Goal: Transaction & Acquisition: Download file/media

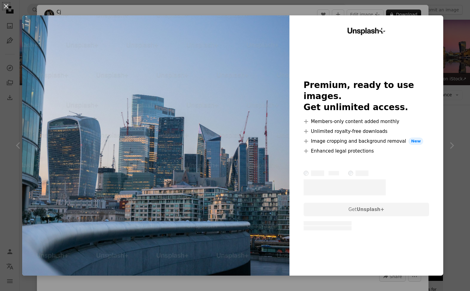
scroll to position [167, 0]
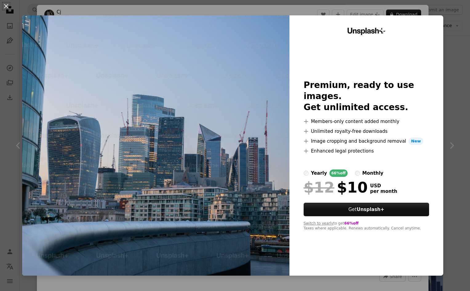
click at [454, 102] on div "An X shape Unsplash+ Premium, ready to use images. Get unlimited access. A plus…" at bounding box center [235, 145] width 470 height 291
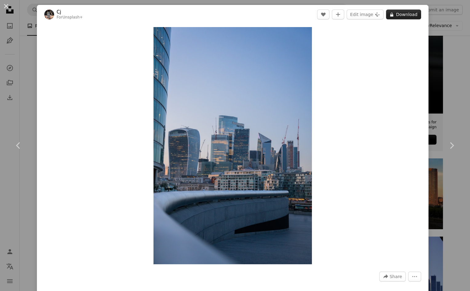
click at [412, 13] on button "A lock Download" at bounding box center [403, 15] width 35 height 10
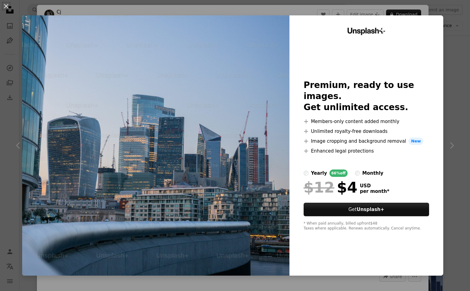
click at [362, 170] on div "monthly" at bounding box center [372, 173] width 21 height 7
click at [452, 37] on div "An X shape Unsplash+ Premium, ready to use images. Get unlimited access. A plus…" at bounding box center [235, 145] width 470 height 291
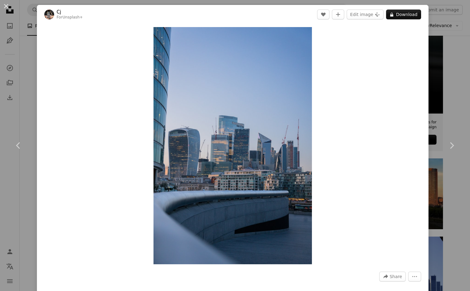
click at [451, 52] on div "An X shape Chevron left Chevron right Cj For Unsplash+ A heart A plus sign Edit…" at bounding box center [235, 145] width 470 height 291
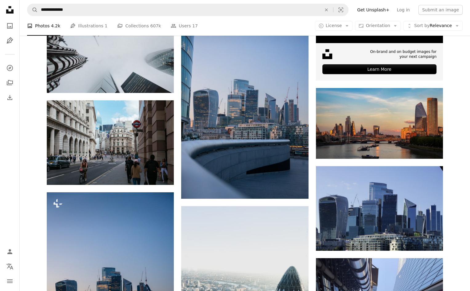
scroll to position [201, 0]
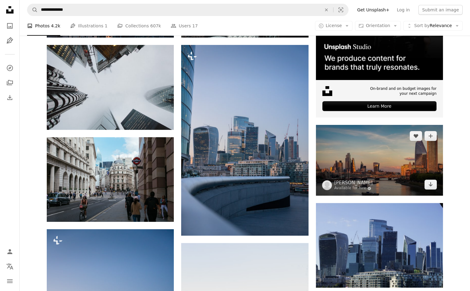
click at [385, 170] on img at bounding box center [379, 160] width 127 height 71
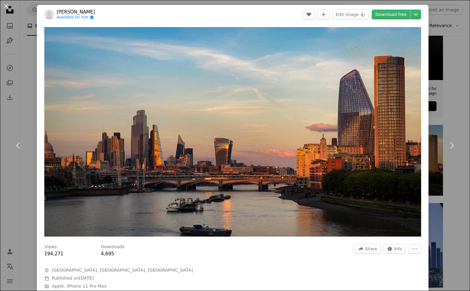
click at [451, 194] on div "An X shape Chevron left Chevron right [PERSON_NAME] Available for hire A checkm…" at bounding box center [235, 145] width 470 height 291
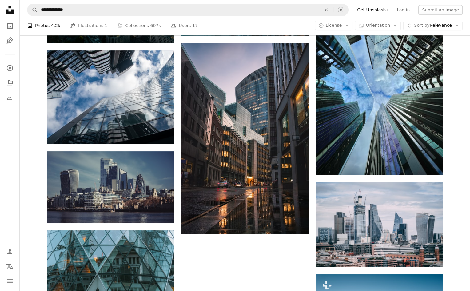
scroll to position [670, 0]
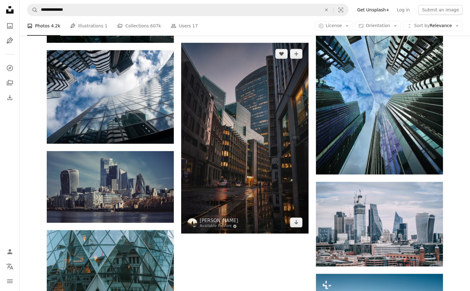
click at [254, 154] on img at bounding box center [244, 138] width 127 height 191
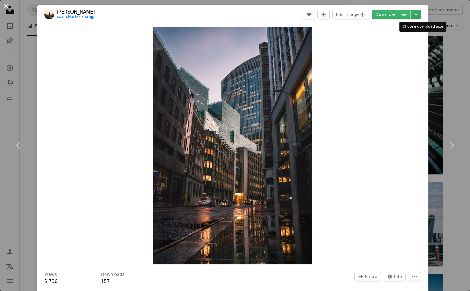
click at [418, 18] on button "Chevron down" at bounding box center [416, 15] width 10 height 10
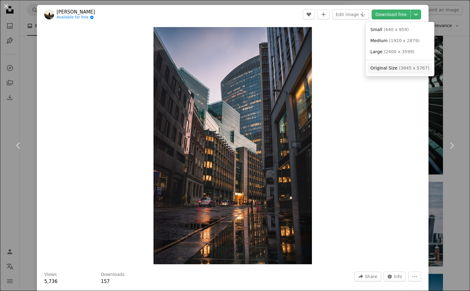
click at [404, 63] on link "Original Size ( 3845 x 5767 )" at bounding box center [400, 68] width 64 height 11
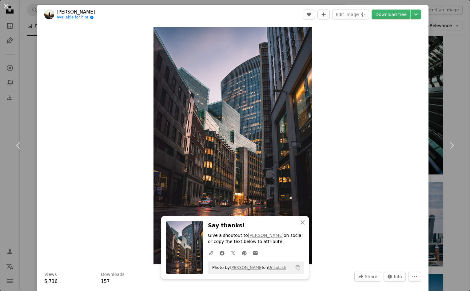
click at [454, 68] on div "An X shape Chevron left Chevron right An X shape Close Say thanks! Give a shout…" at bounding box center [235, 145] width 470 height 291
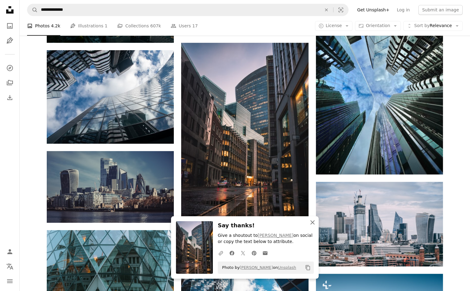
click at [311, 221] on icon "An X shape" at bounding box center [312, 222] width 7 height 7
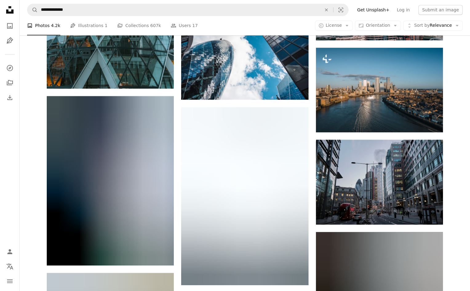
scroll to position [905, 0]
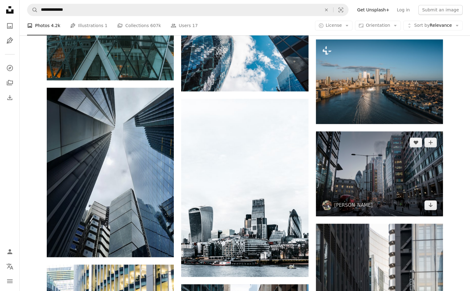
click at [356, 168] on img at bounding box center [379, 173] width 127 height 85
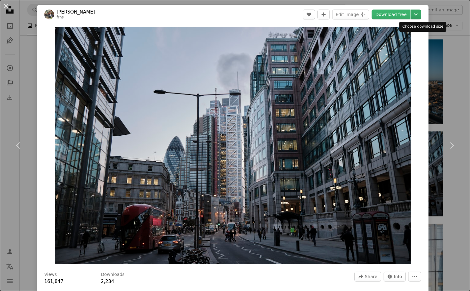
click at [419, 12] on icon "Chevron down" at bounding box center [416, 14] width 10 height 7
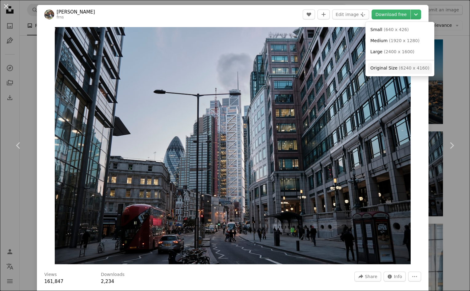
click at [405, 66] on span "Original Size ( 6240 x 4160 )" at bounding box center [399, 68] width 59 height 6
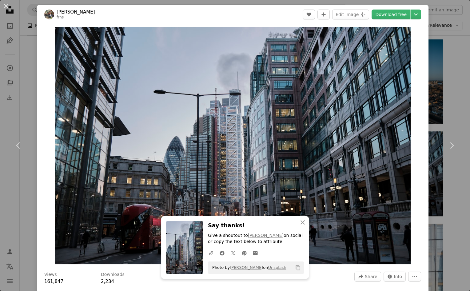
click at [460, 83] on div "An X shape Chevron left Chevron right An X shape Close Say thanks! Give a shout…" at bounding box center [235, 145] width 470 height 291
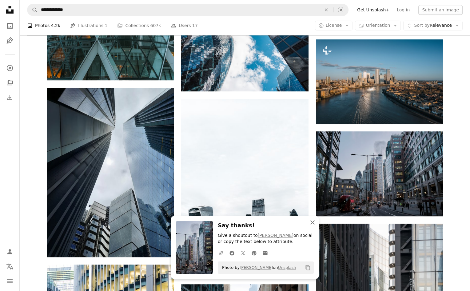
click at [312, 220] on icon "An X shape" at bounding box center [312, 222] width 7 height 7
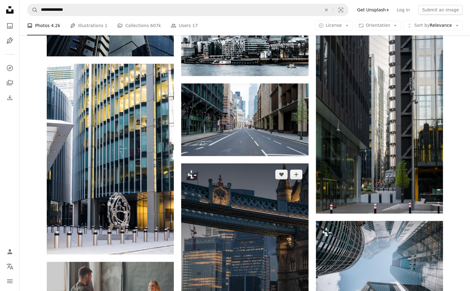
scroll to position [1139, 0]
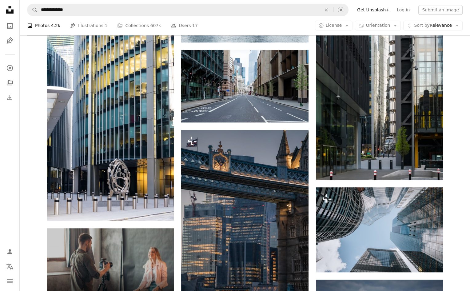
click at [454, 106] on div "Plus sign for Unsplash+ A heart A plus sign Cj For Unsplash+ A lock Download A …" at bounding box center [245, 3] width 450 height 1978
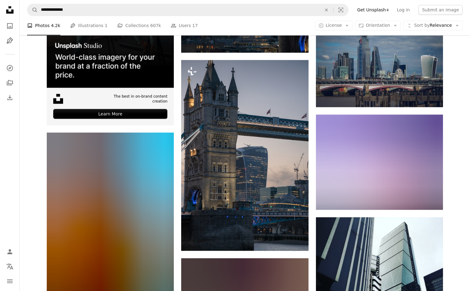
scroll to position [1441, 0]
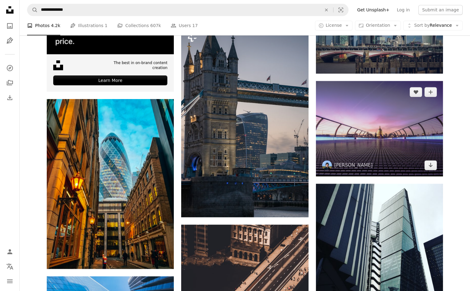
click at [429, 136] on img at bounding box center [379, 128] width 127 height 95
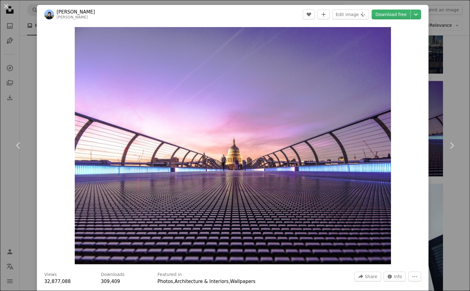
click at [459, 111] on div "An X shape Chevron left Chevron right [PERSON_NAME] [PERSON_NAME] A heart A plu…" at bounding box center [235, 145] width 470 height 291
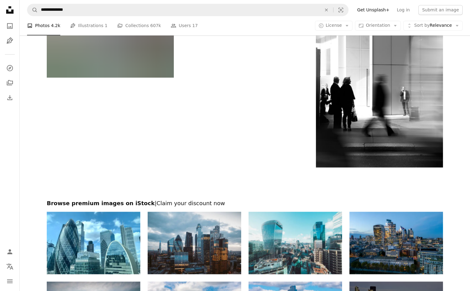
scroll to position [2098, 0]
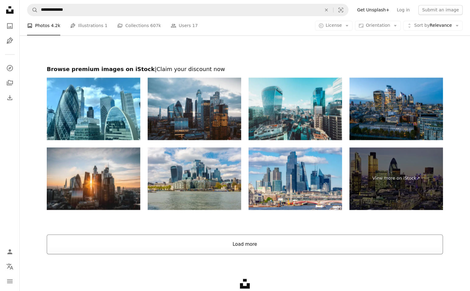
click at [282, 246] on button "Load more" at bounding box center [245, 244] width 396 height 20
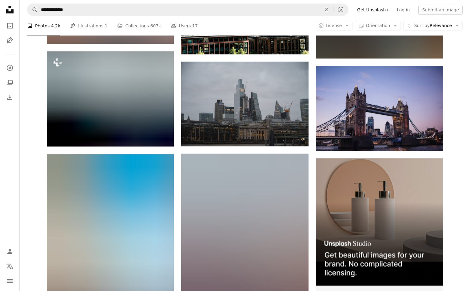
scroll to position [2400, 0]
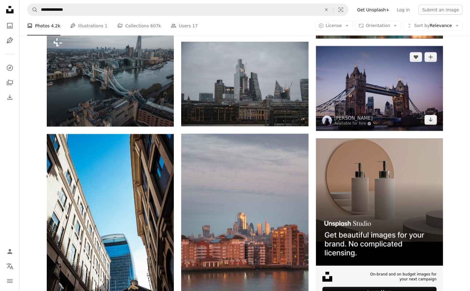
click at [396, 82] on img at bounding box center [379, 88] width 127 height 85
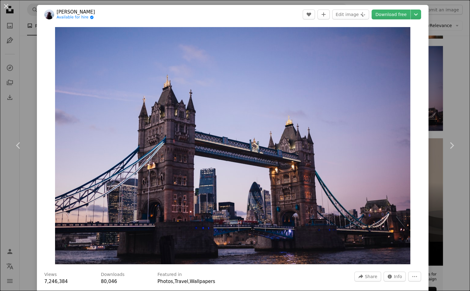
click at [454, 77] on div "An X shape Chevron left Chevron right [PERSON_NAME] Available for hire A checkm…" at bounding box center [235, 145] width 470 height 291
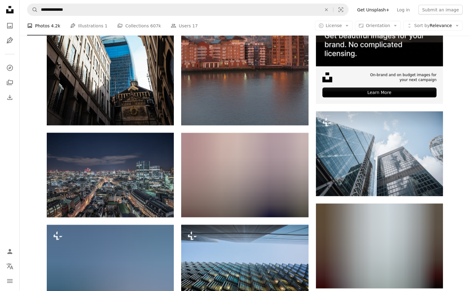
scroll to position [2601, 0]
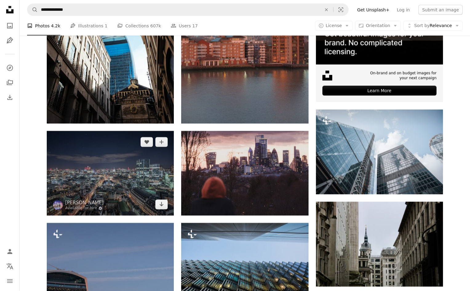
click at [110, 161] on img at bounding box center [110, 173] width 127 height 85
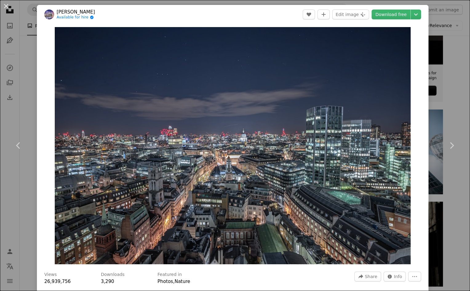
click at [451, 97] on div "An X shape Chevron left Chevron right [PERSON_NAME] Available for hire A checkm…" at bounding box center [235, 145] width 470 height 291
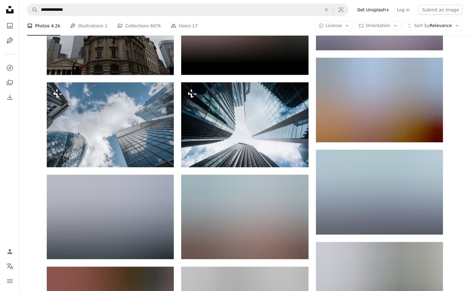
scroll to position [3037, 0]
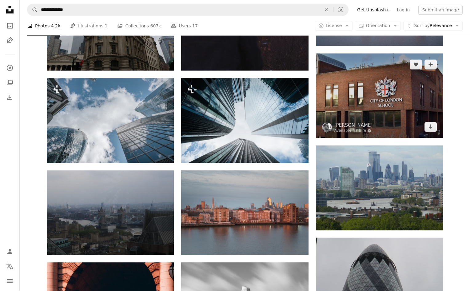
click at [414, 101] on img at bounding box center [379, 96] width 127 height 85
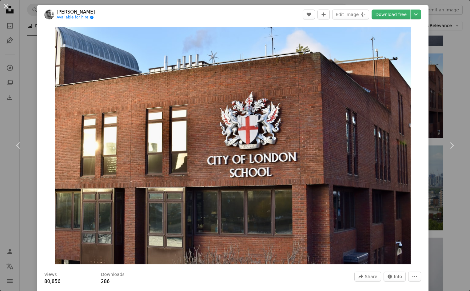
click at [447, 95] on div "An X shape Chevron left Chevron right [PERSON_NAME] Available for hire A checkm…" at bounding box center [235, 145] width 470 height 291
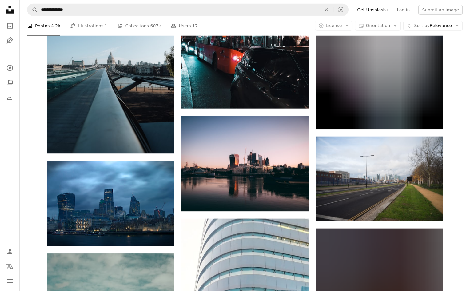
scroll to position [3573, 0]
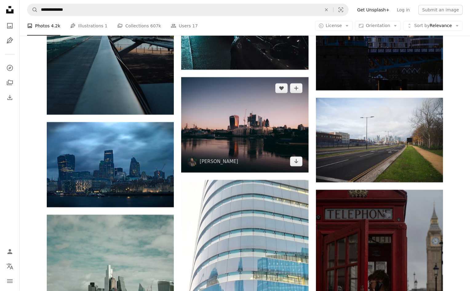
click at [270, 102] on img at bounding box center [244, 124] width 127 height 95
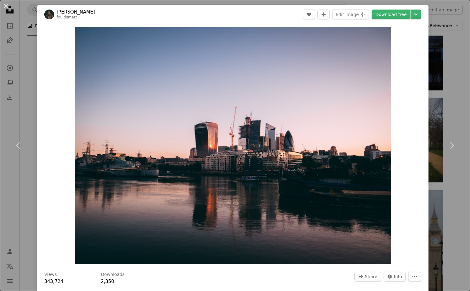
click at [451, 85] on div "An X shape Chevron left Chevron right [PERSON_NAME] fouldsmatt A heart A plus s…" at bounding box center [235, 145] width 470 height 291
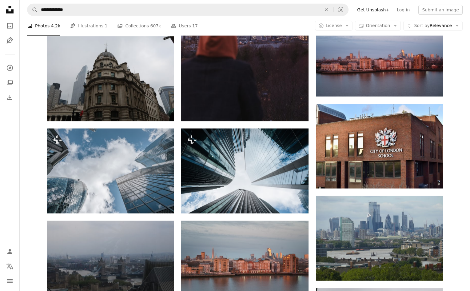
scroll to position [2969, 0]
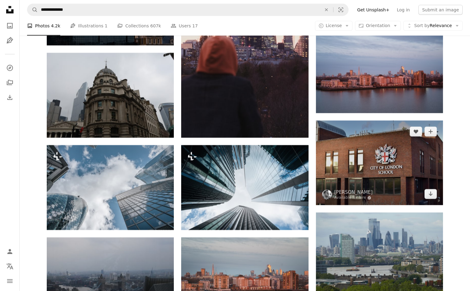
click at [410, 140] on img at bounding box center [379, 163] width 127 height 85
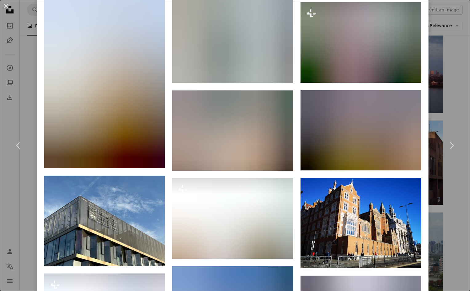
scroll to position [987, 0]
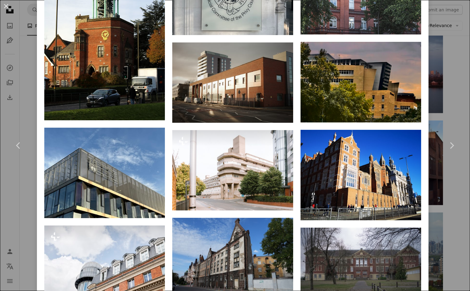
click at [458, 96] on div "An X shape Chevron left Chevron right [PERSON_NAME] Available for hire A checkm…" at bounding box center [235, 145] width 470 height 291
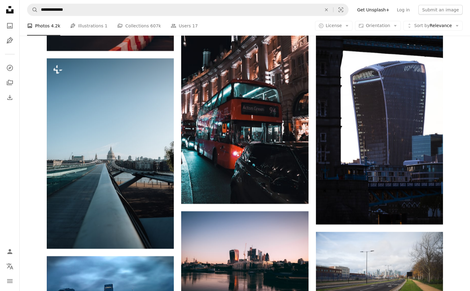
scroll to position [3573, 0]
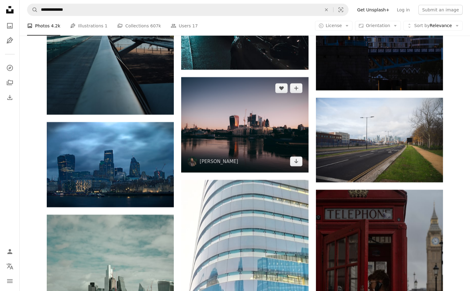
click at [268, 120] on img at bounding box center [244, 124] width 127 height 95
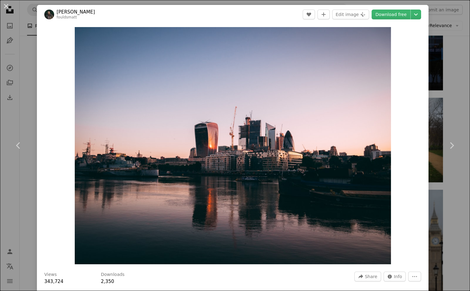
click at [452, 92] on div "An X shape Chevron left Chevron right [PERSON_NAME] fouldsmatt A heart A plus s…" at bounding box center [235, 145] width 470 height 291
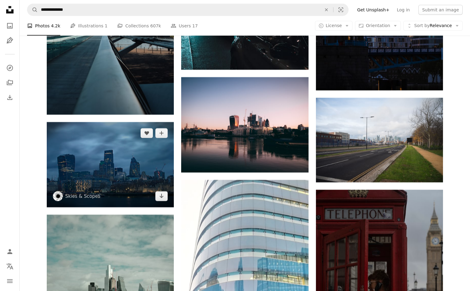
click at [133, 153] on img at bounding box center [110, 164] width 127 height 85
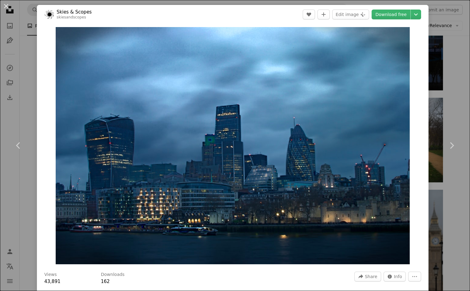
click at [459, 97] on div "An X shape Chevron left Chevron right Skies & Scopes skiesandscopes A heart A p…" at bounding box center [235, 145] width 470 height 291
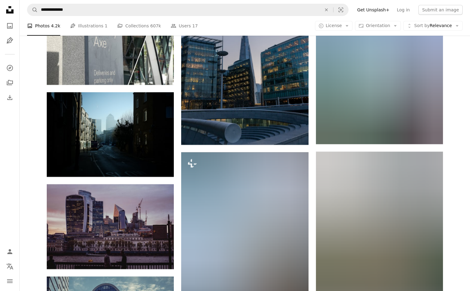
scroll to position [4477, 0]
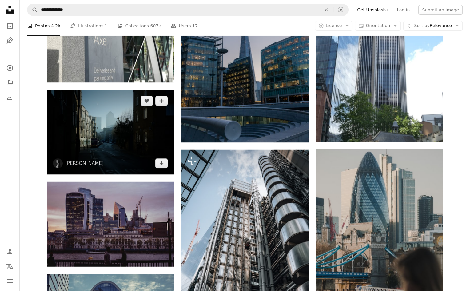
click at [98, 130] on img at bounding box center [110, 132] width 127 height 85
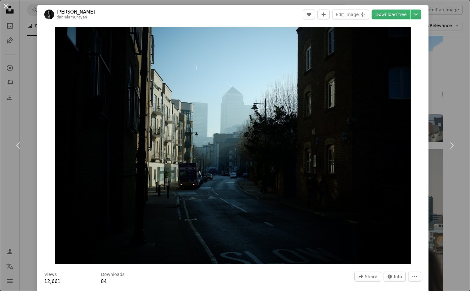
click at [460, 82] on div "An X shape Chevron left Chevron right [PERSON_NAME] danielamuntyan A heart A pl…" at bounding box center [235, 145] width 470 height 291
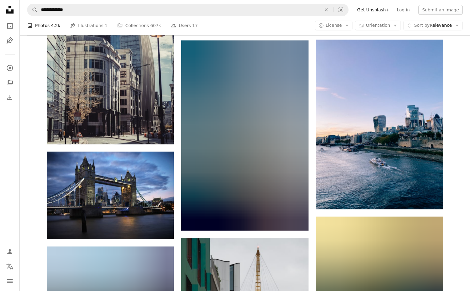
scroll to position [4812, 0]
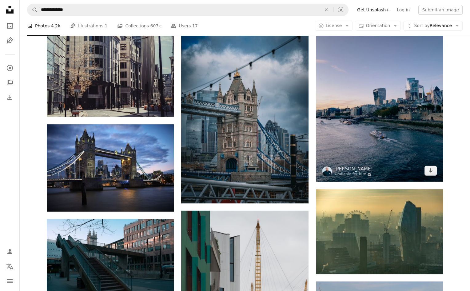
click at [406, 99] on img at bounding box center [379, 97] width 127 height 170
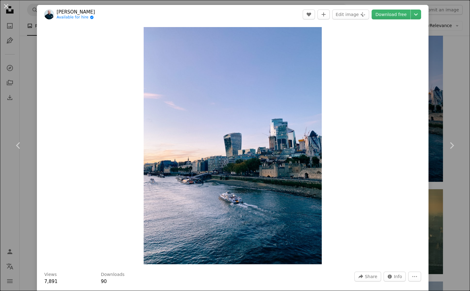
click at [450, 85] on div "An X shape Chevron left Chevron right [PERSON_NAME] Available for hire A checkm…" at bounding box center [235, 145] width 470 height 291
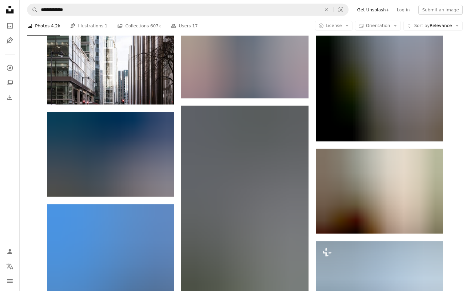
scroll to position [8008, 0]
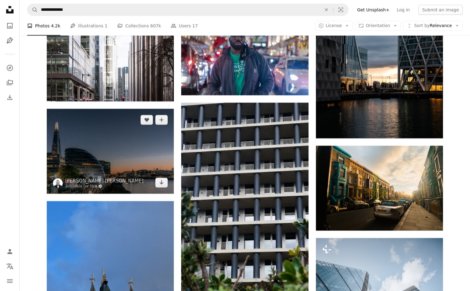
click at [149, 158] on img at bounding box center [110, 151] width 127 height 85
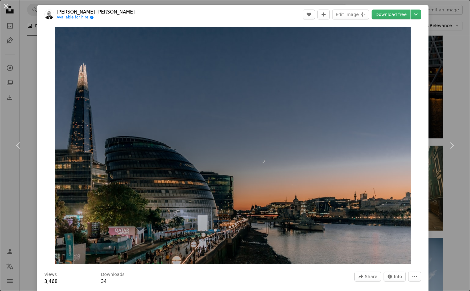
click at [447, 88] on div "An X shape Chevron left Chevron right [PERSON_NAME] [PERSON_NAME] Available for…" at bounding box center [235, 145] width 470 height 291
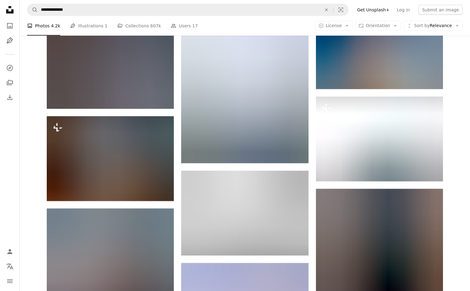
scroll to position [8533, 0]
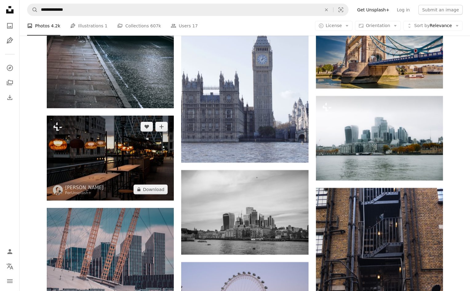
click at [124, 154] on img at bounding box center [110, 158] width 127 height 85
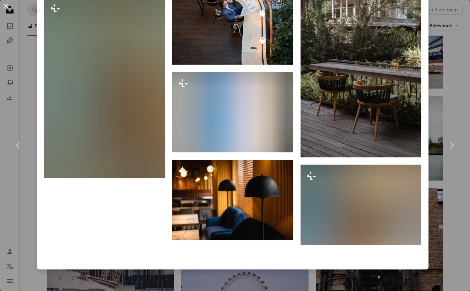
scroll to position [1285, 0]
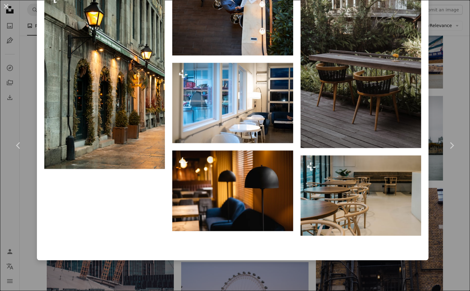
click at [451, 96] on div "An X shape Chevron left Chevron right [PERSON_NAME] For Unsplash+ A heart A plu…" at bounding box center [235, 145] width 470 height 291
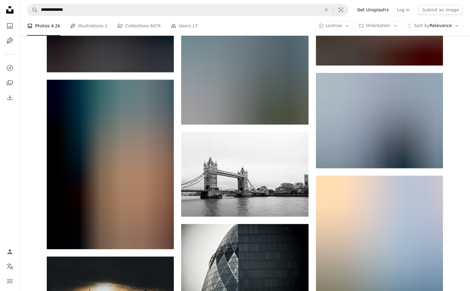
scroll to position [10191, 0]
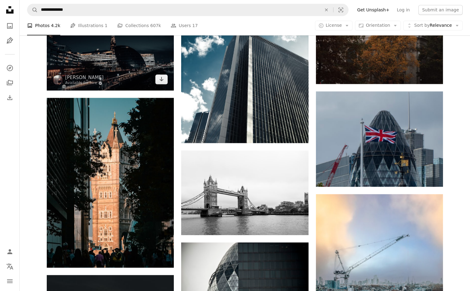
click at [144, 58] on img at bounding box center [110, 50] width 127 height 79
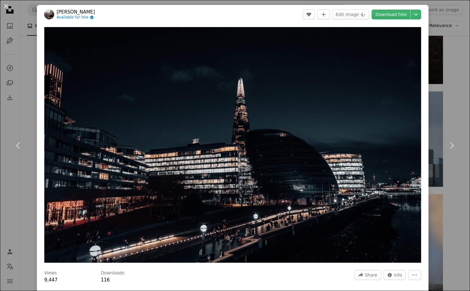
click at [449, 101] on div "An X shape Chevron left Chevron right [PERSON_NAME] Available for hire A checkm…" at bounding box center [235, 145] width 470 height 291
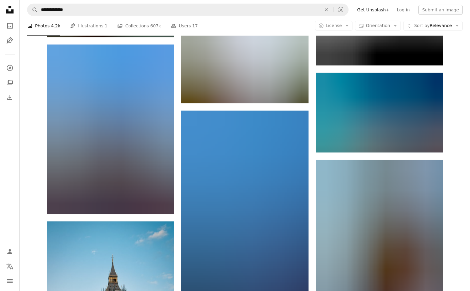
scroll to position [13060, 0]
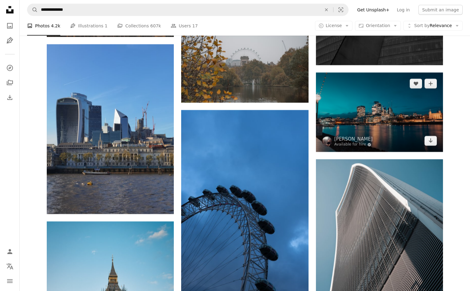
click at [384, 97] on img at bounding box center [379, 112] width 127 height 79
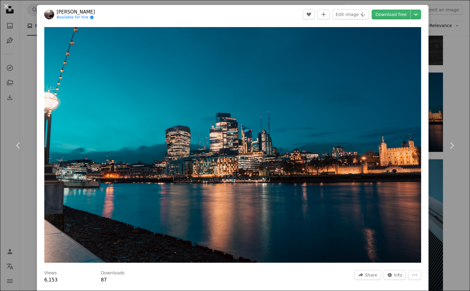
click at [454, 98] on div "An X shape Chevron left Chevron right [PERSON_NAME] Available for hire A checkm…" at bounding box center [235, 145] width 470 height 291
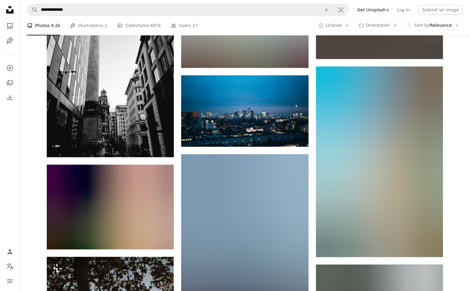
scroll to position [14097, 0]
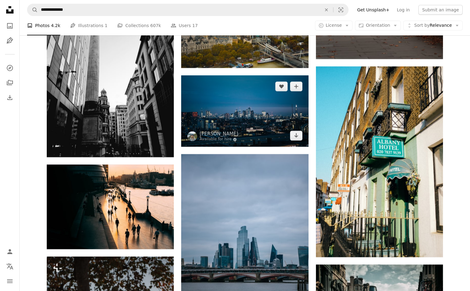
click at [234, 102] on img at bounding box center [244, 110] width 127 height 71
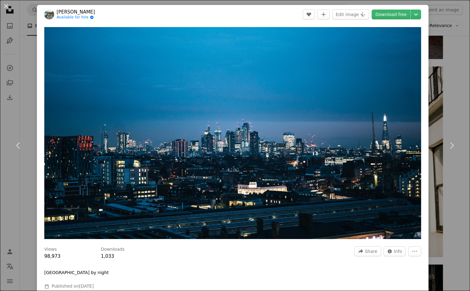
click at [450, 99] on div "An X shape Chevron left Chevron right [PERSON_NAME] Available for hire A checkm…" at bounding box center [235, 145] width 470 height 291
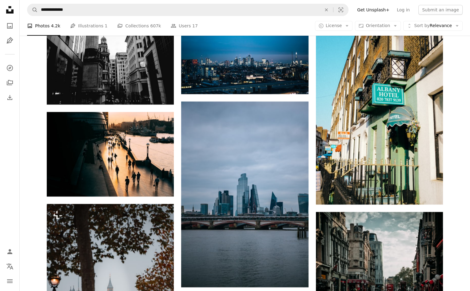
scroll to position [14151, 0]
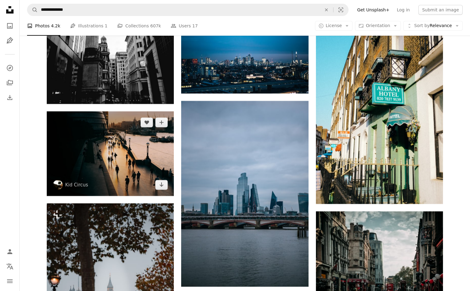
click at [108, 142] on img at bounding box center [110, 153] width 127 height 85
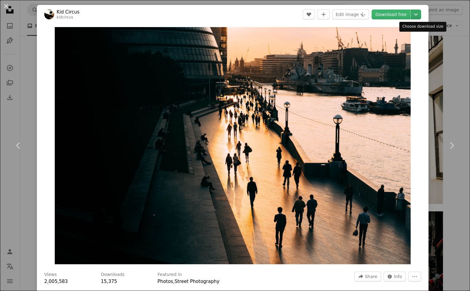
click at [419, 15] on icon "Chevron down" at bounding box center [416, 14] width 10 height 7
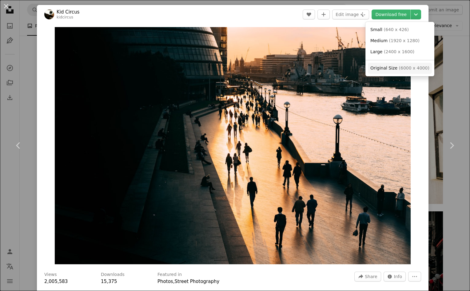
click at [409, 70] on span "( 6000 x 4000 )" at bounding box center [414, 68] width 30 height 5
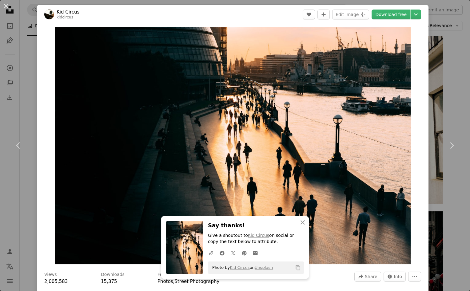
click at [449, 73] on div "An X shape Chevron left Chevron right An X shape Close Say thanks! Give a shout…" at bounding box center [235, 145] width 470 height 291
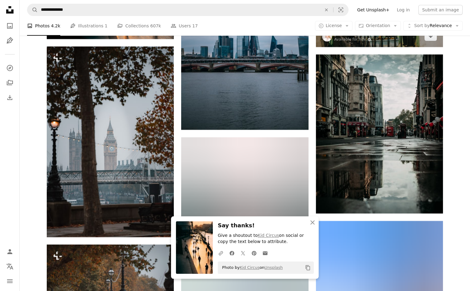
scroll to position [14318, 0]
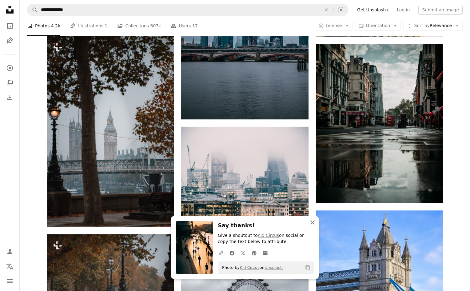
click at [312, 222] on icon "button" at bounding box center [312, 222] width 4 height 4
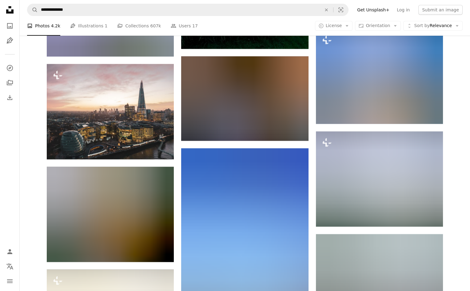
scroll to position [19143, 0]
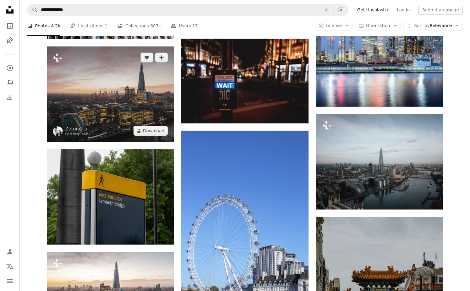
click at [134, 109] on img at bounding box center [110, 93] width 127 height 95
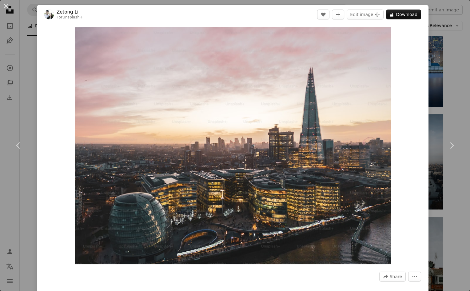
click at [461, 102] on div "An X shape Chevron left Chevron right Zetong Li For Unsplash+ A heart A plus si…" at bounding box center [235, 145] width 470 height 291
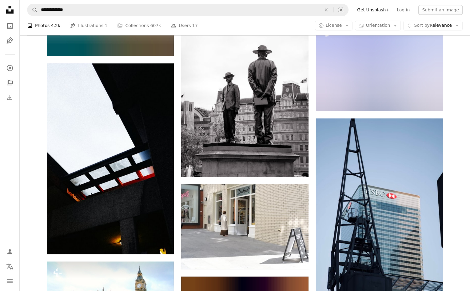
scroll to position [19846, 0]
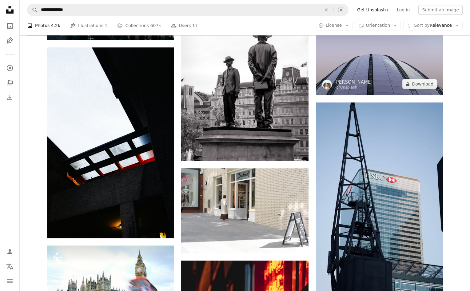
click at [386, 63] on img at bounding box center [379, 50] width 127 height 90
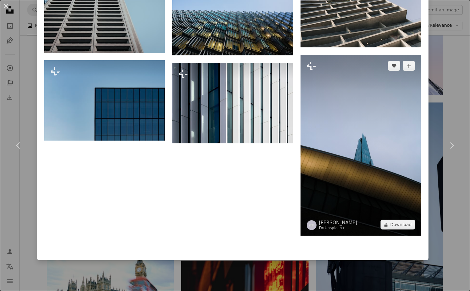
scroll to position [1434, 0]
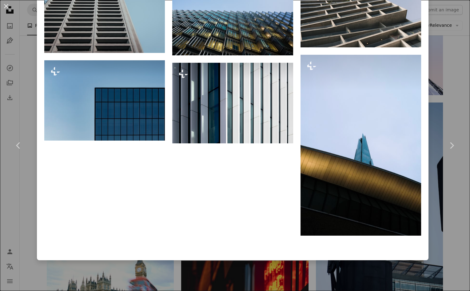
click at [454, 86] on div "An X shape Chevron left Chevron right [PERSON_NAME] For Unsplash+ A heart A plu…" at bounding box center [235, 145] width 470 height 291
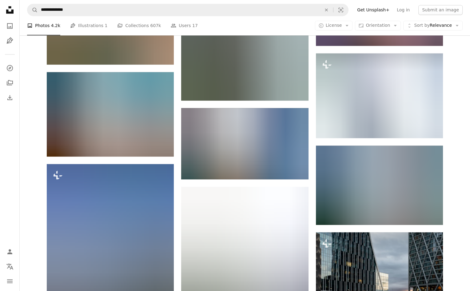
scroll to position [20584, 0]
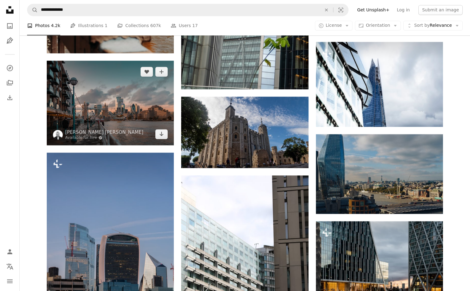
click at [128, 105] on img at bounding box center [110, 103] width 127 height 85
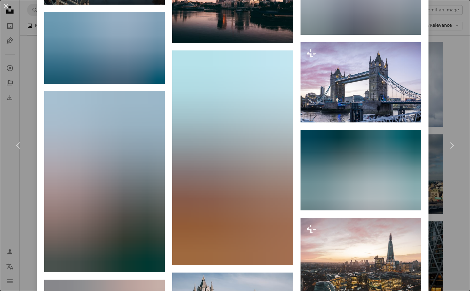
scroll to position [1645, 0]
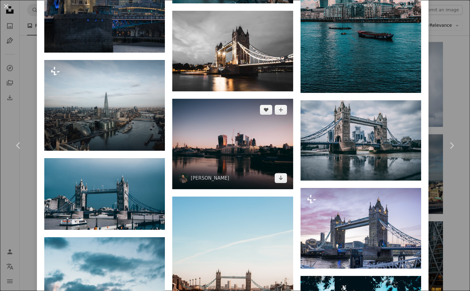
click at [229, 151] on img at bounding box center [232, 144] width 121 height 90
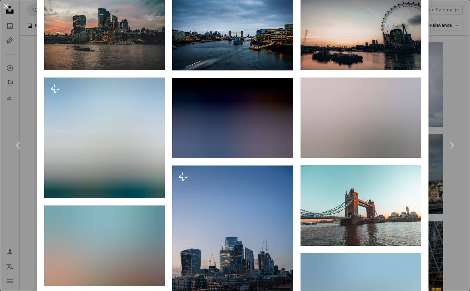
scroll to position [475, 0]
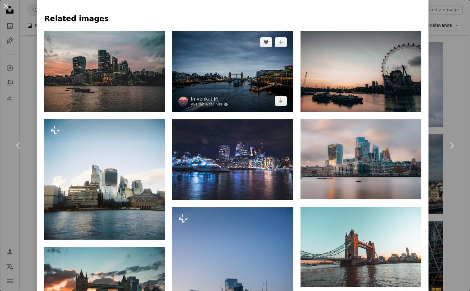
click at [259, 75] on img at bounding box center [232, 71] width 121 height 81
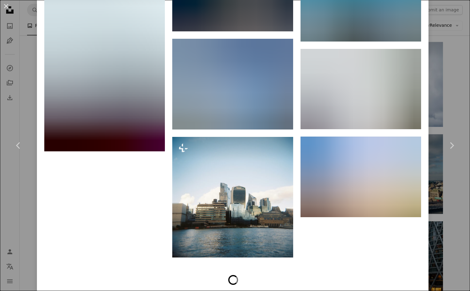
scroll to position [2888, 0]
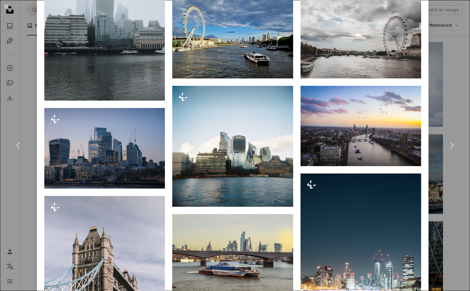
click at [449, 72] on div "An X shape Chevron left Chevron right Imvenkat M Available for hire A checkmark…" at bounding box center [235, 145] width 470 height 291
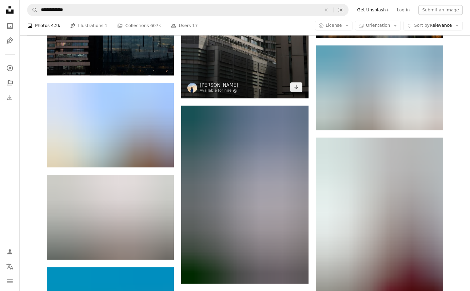
scroll to position [21019, 0]
